Goal: Task Accomplishment & Management: Manage account settings

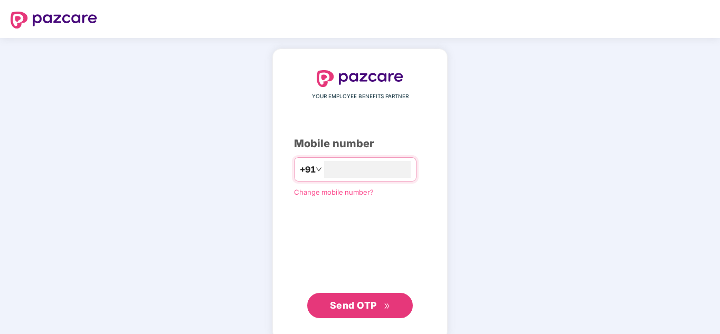
type input "**********"
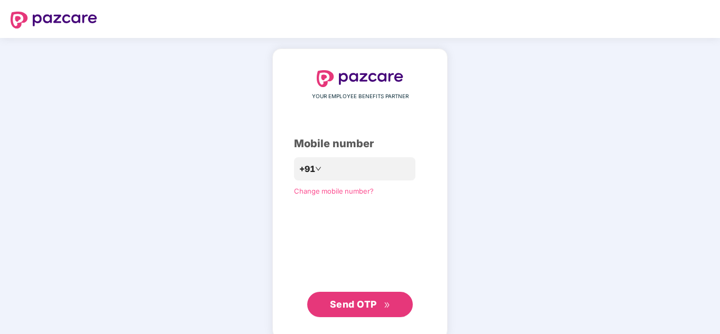
click at [362, 307] on span "Send OTP" at bounding box center [353, 304] width 47 height 11
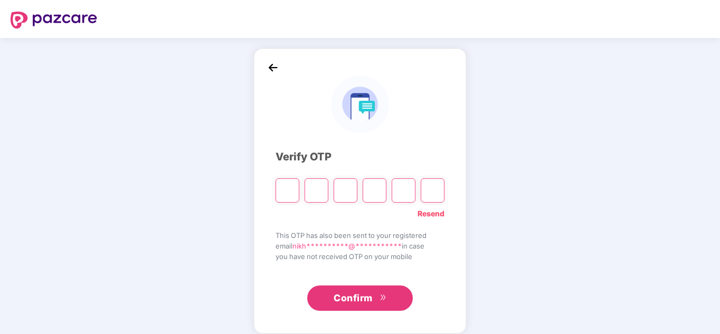
type input "*"
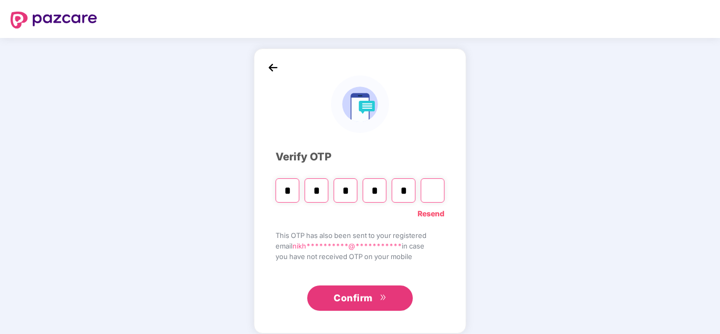
type input "*"
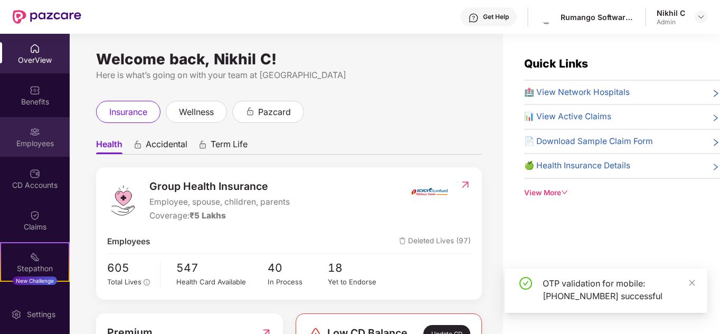
click at [30, 128] on img at bounding box center [35, 132] width 11 height 11
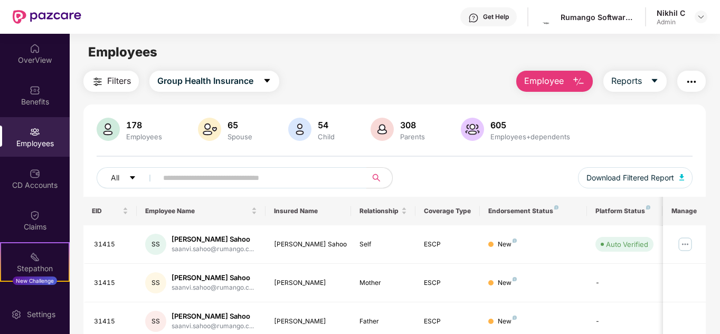
click at [546, 82] on span "Employee" at bounding box center [544, 80] width 40 height 13
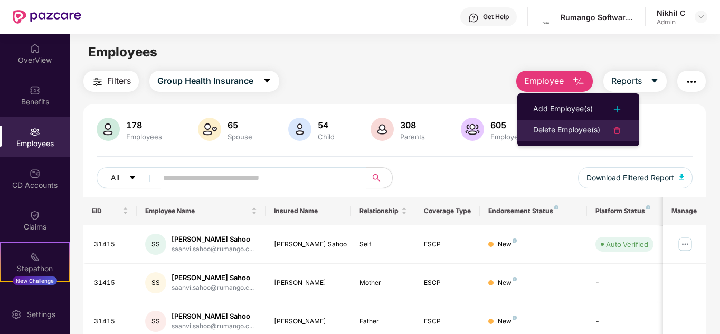
click at [565, 127] on div "Delete Employee(s)" at bounding box center [566, 130] width 67 height 13
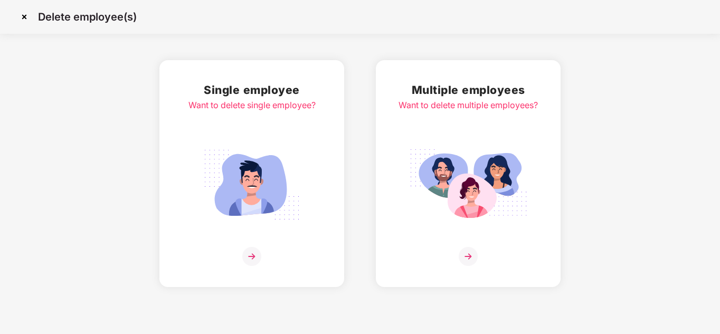
click at [492, 151] on img at bounding box center [468, 185] width 118 height 82
click at [248, 144] on img at bounding box center [252, 185] width 118 height 82
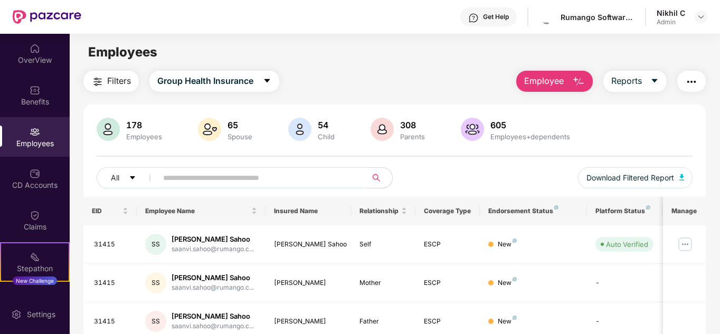
click at [541, 79] on span "Employee" at bounding box center [544, 80] width 40 height 13
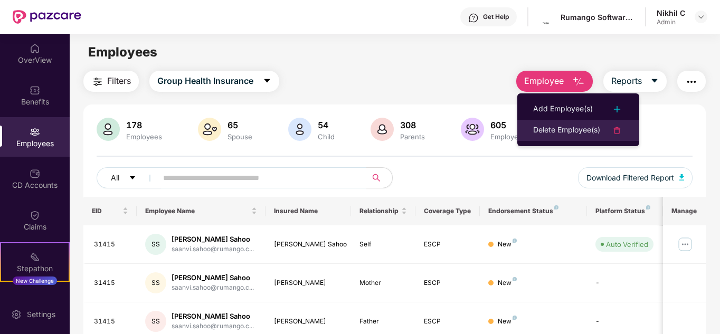
click at [565, 127] on div "Delete Employee(s)" at bounding box center [566, 130] width 67 height 13
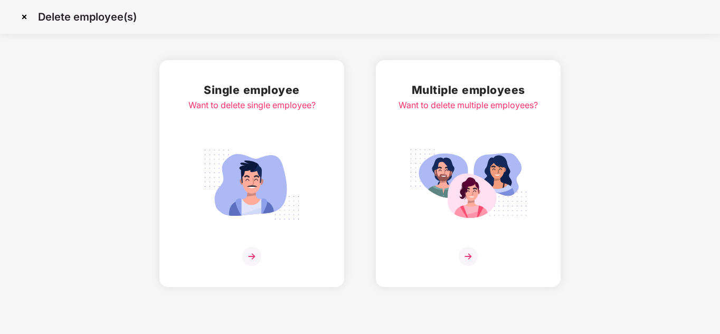
click at [467, 171] on img at bounding box center [468, 185] width 118 height 82
click at [300, 172] on img at bounding box center [252, 185] width 118 height 82
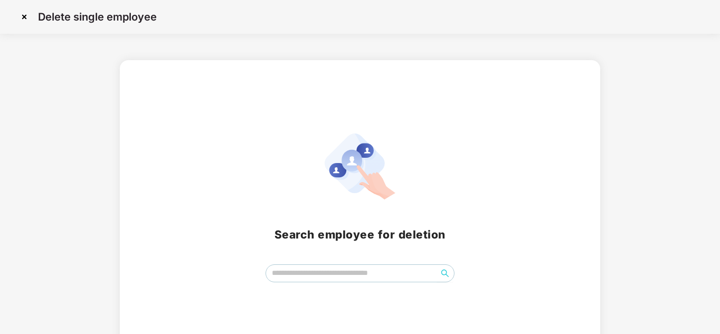
scroll to position [22, 0]
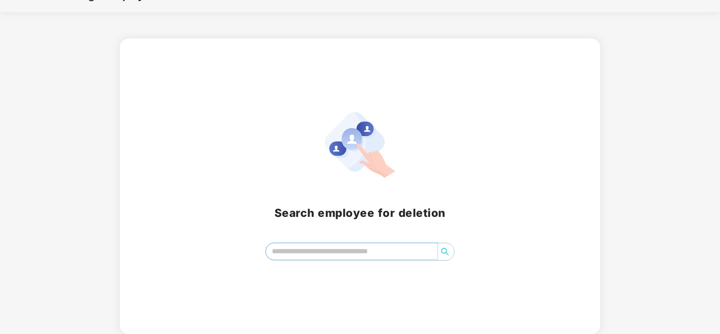
click at [323, 249] on input "search" at bounding box center [352, 251] width 172 height 16
click at [443, 253] on icon "search" at bounding box center [444, 251] width 7 height 7
type input "******"
click at [327, 251] on input "******" at bounding box center [352, 251] width 172 height 16
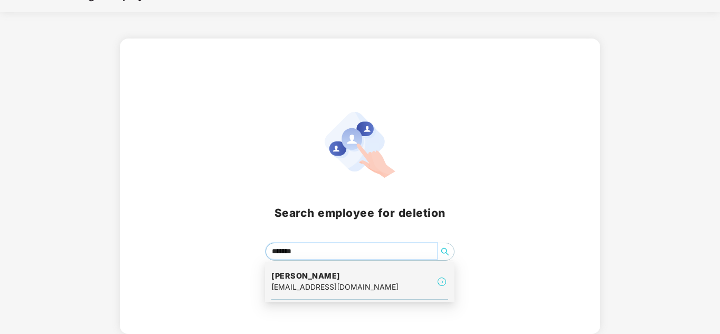
click at [316, 286] on div "deepak.reddy@rumango.com" at bounding box center [334, 287] width 127 height 12
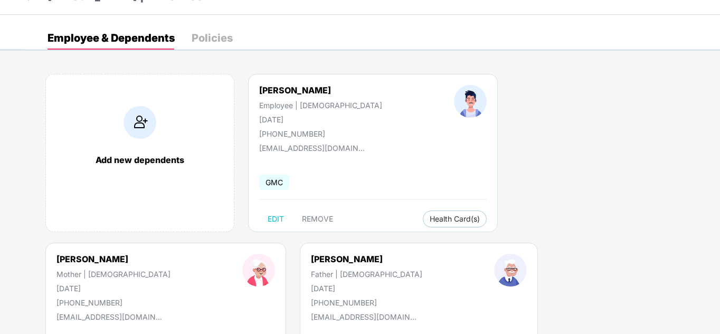
scroll to position [24, 0]
click at [321, 215] on span "REMOVE" at bounding box center [317, 218] width 31 height 8
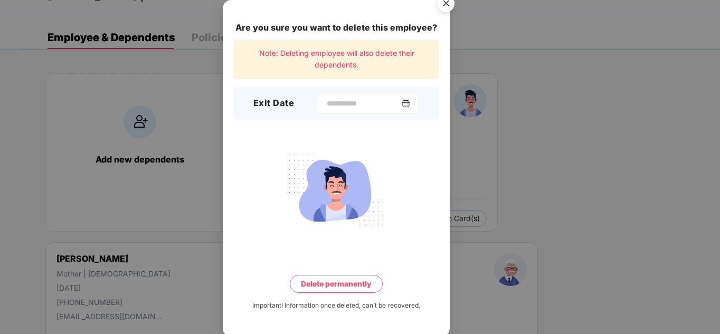
click at [382, 96] on div at bounding box center [368, 103] width 102 height 21
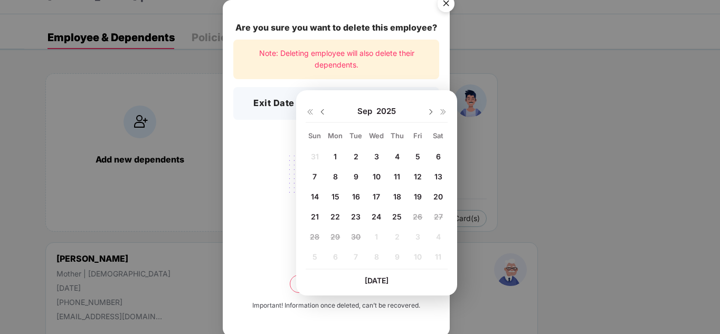
click at [393, 218] on span "25" at bounding box center [397, 216] width 10 height 9
type input "**********"
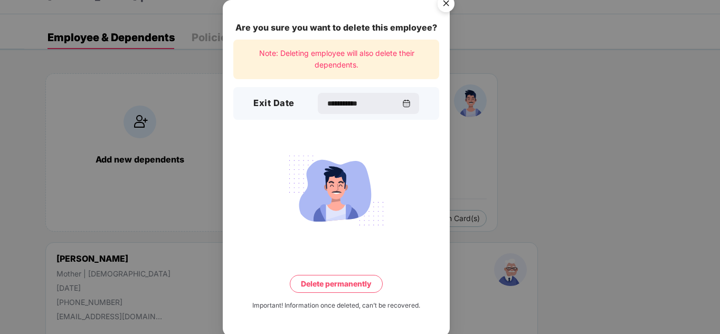
click at [327, 282] on button "Delete permanently" at bounding box center [336, 284] width 93 height 18
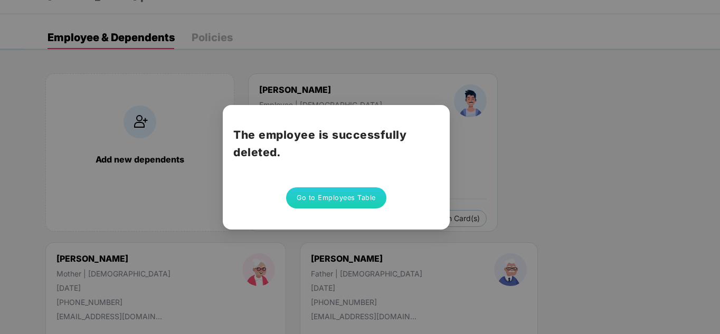
click at [335, 203] on button "Go to Employees Table" at bounding box center [336, 197] width 100 height 21
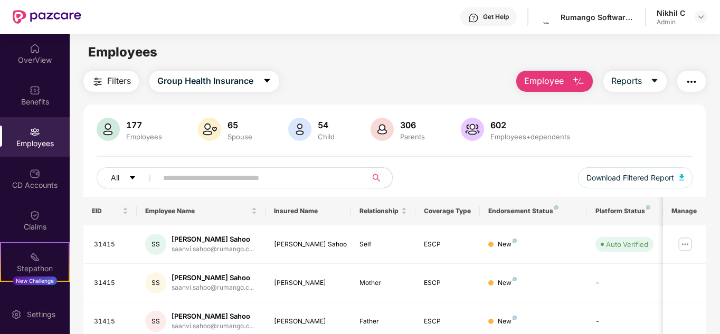
click at [228, 176] on input "text" at bounding box center [258, 178] width 190 height 16
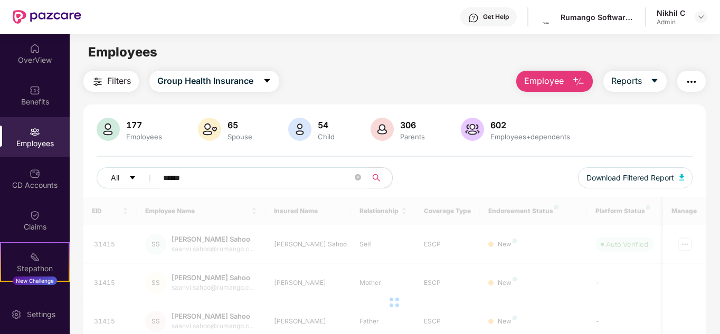
type input "******"
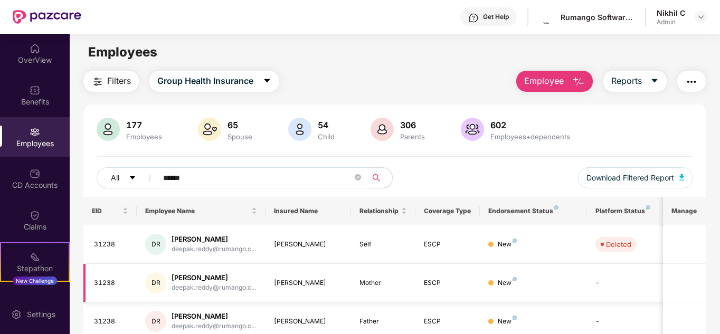
click at [178, 281] on div "Deepak Kumar Reddy" at bounding box center [214, 278] width 84 height 10
click at [128, 284] on div "31238" at bounding box center [111, 283] width 35 height 10
click at [156, 286] on div "DR" at bounding box center [155, 282] width 21 height 21
click at [107, 286] on div "31238" at bounding box center [111, 283] width 35 height 10
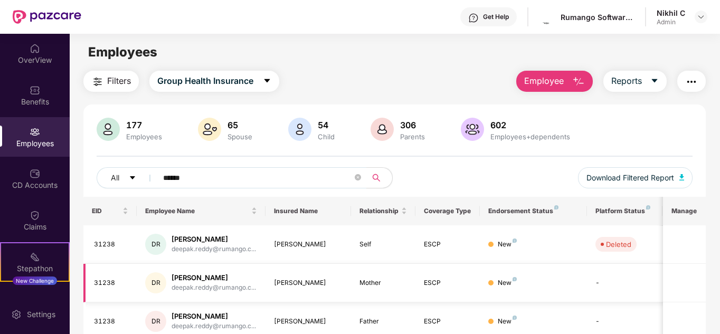
click at [224, 293] on div "deepak.reddy@rumango.c..." at bounding box center [214, 288] width 84 height 10
click at [237, 293] on div "deepak.reddy@rumango.c..." at bounding box center [214, 288] width 84 height 10
click at [286, 281] on div "Sarika Reddy" at bounding box center [308, 283] width 69 height 10
drag, startPoint x: 221, startPoint y: 280, endPoint x: 691, endPoint y: 200, distance: 476.8
click at [691, 200] on th "Manage" at bounding box center [684, 211] width 43 height 29
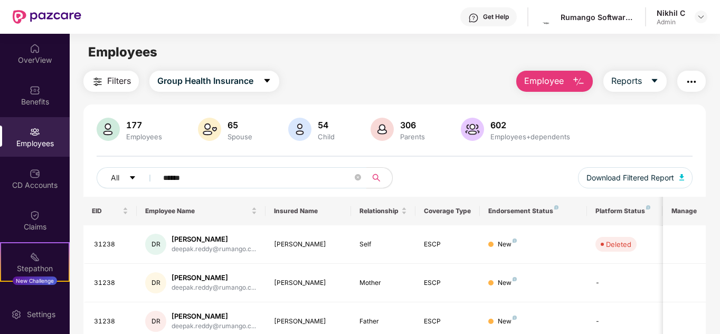
click at [689, 204] on th "Manage" at bounding box center [684, 211] width 43 height 29
click at [688, 206] on th "Manage" at bounding box center [684, 211] width 43 height 29
click at [683, 210] on th "Manage" at bounding box center [684, 211] width 43 height 29
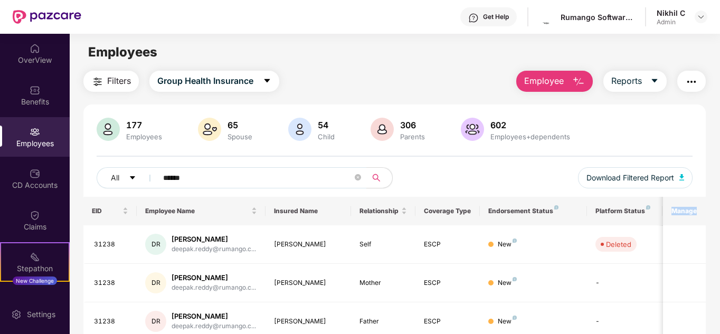
click at [683, 210] on th "Manage" at bounding box center [684, 211] width 43 height 29
click at [565, 78] on button "Employee" at bounding box center [554, 81] width 77 height 21
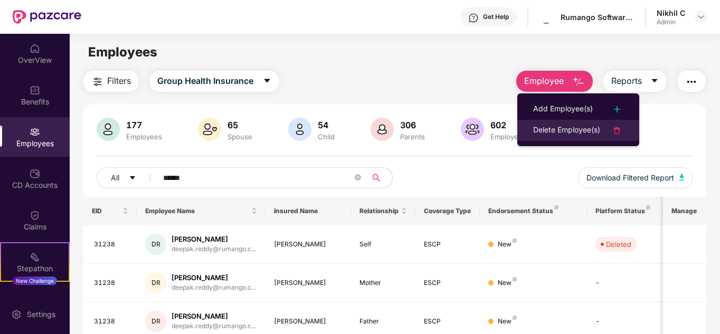
click at [559, 131] on div "Delete Employee(s)" at bounding box center [566, 130] width 67 height 13
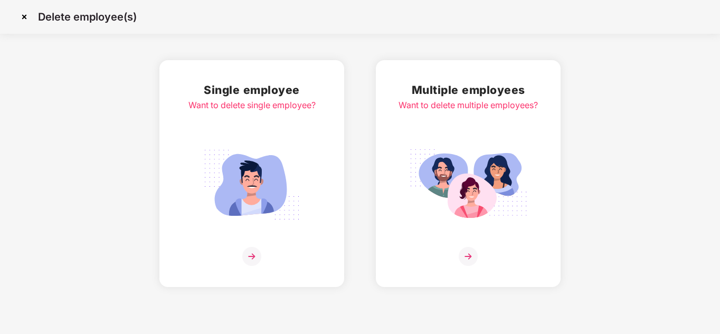
click at [287, 165] on img at bounding box center [252, 185] width 118 height 82
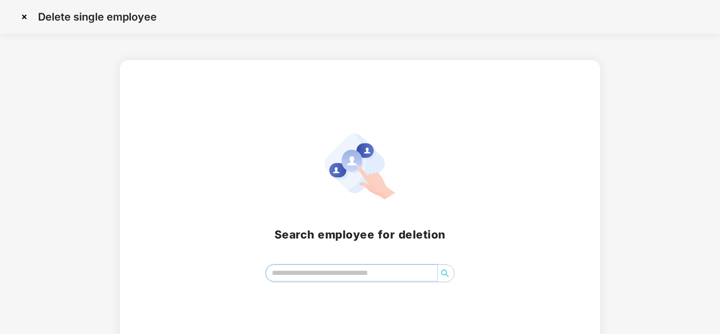
click at [349, 275] on input "search" at bounding box center [352, 273] width 172 height 16
paste input "**********"
type input "**********"
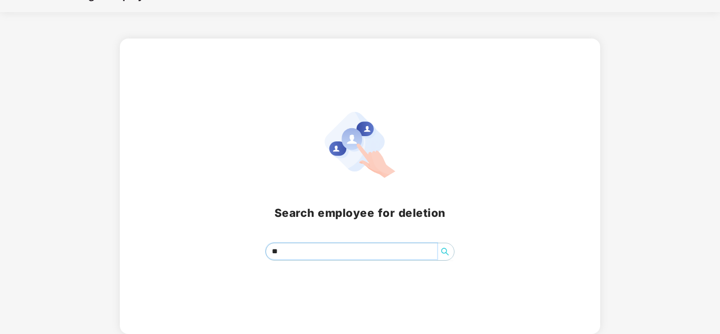
type input "*"
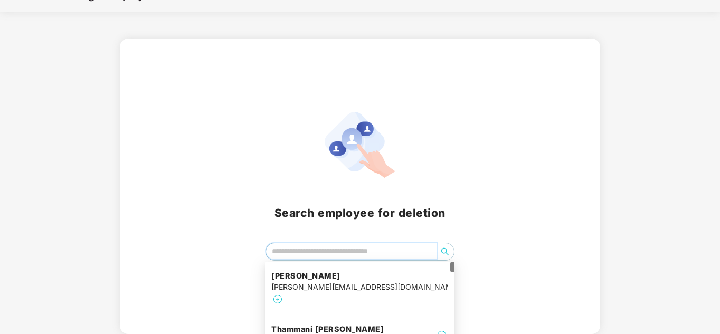
scroll to position [0, 0]
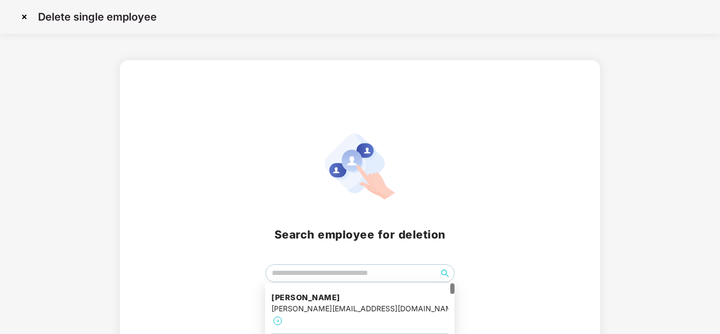
click at [93, 126] on div "Search employee for deletion" at bounding box center [360, 208] width 720 height 296
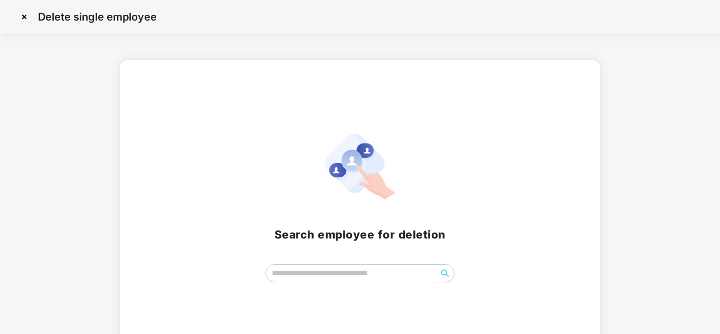
click at [22, 17] on img at bounding box center [24, 16] width 17 height 17
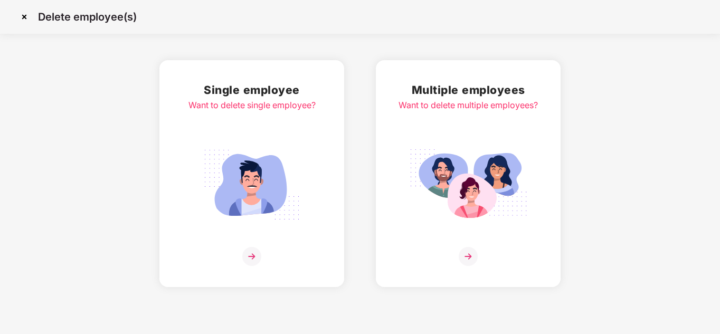
click at [22, 17] on img at bounding box center [24, 16] width 17 height 17
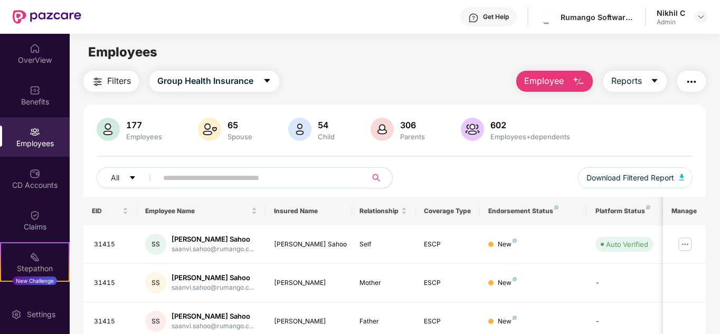
click at [420, 178] on div "All Download Filtered Report" at bounding box center [395, 182] width 597 height 30
click at [404, 179] on div "All Download Filtered Report" at bounding box center [395, 182] width 597 height 30
click at [481, 168] on div "All Download Filtered Report" at bounding box center [395, 182] width 597 height 30
